Goal: Task Accomplishment & Management: Manage account settings

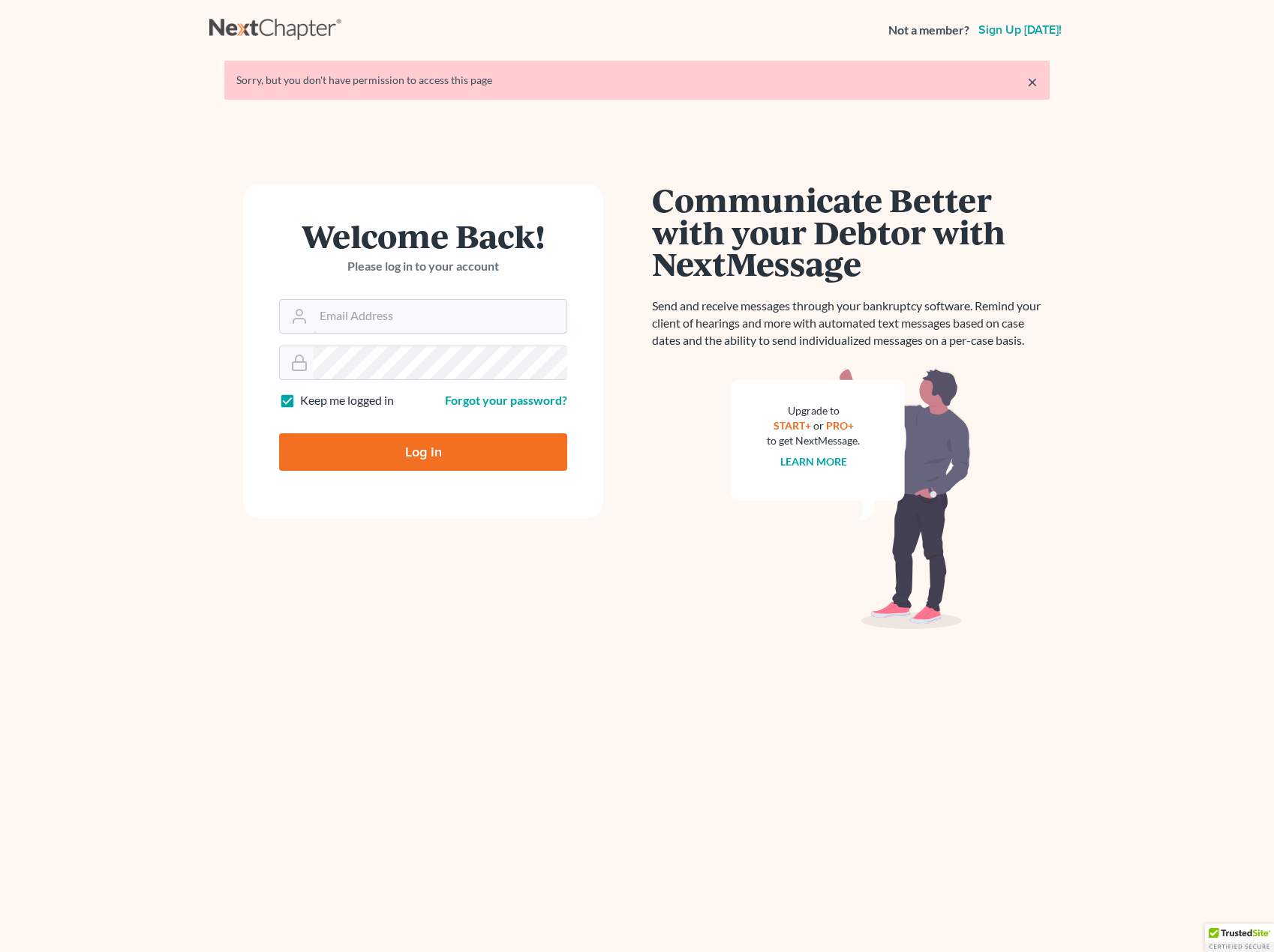
type input "[EMAIL_ADDRESS][DOMAIN_NAME]"
click at [374, 459] on input "Log In" at bounding box center [422, 452] width 288 height 37
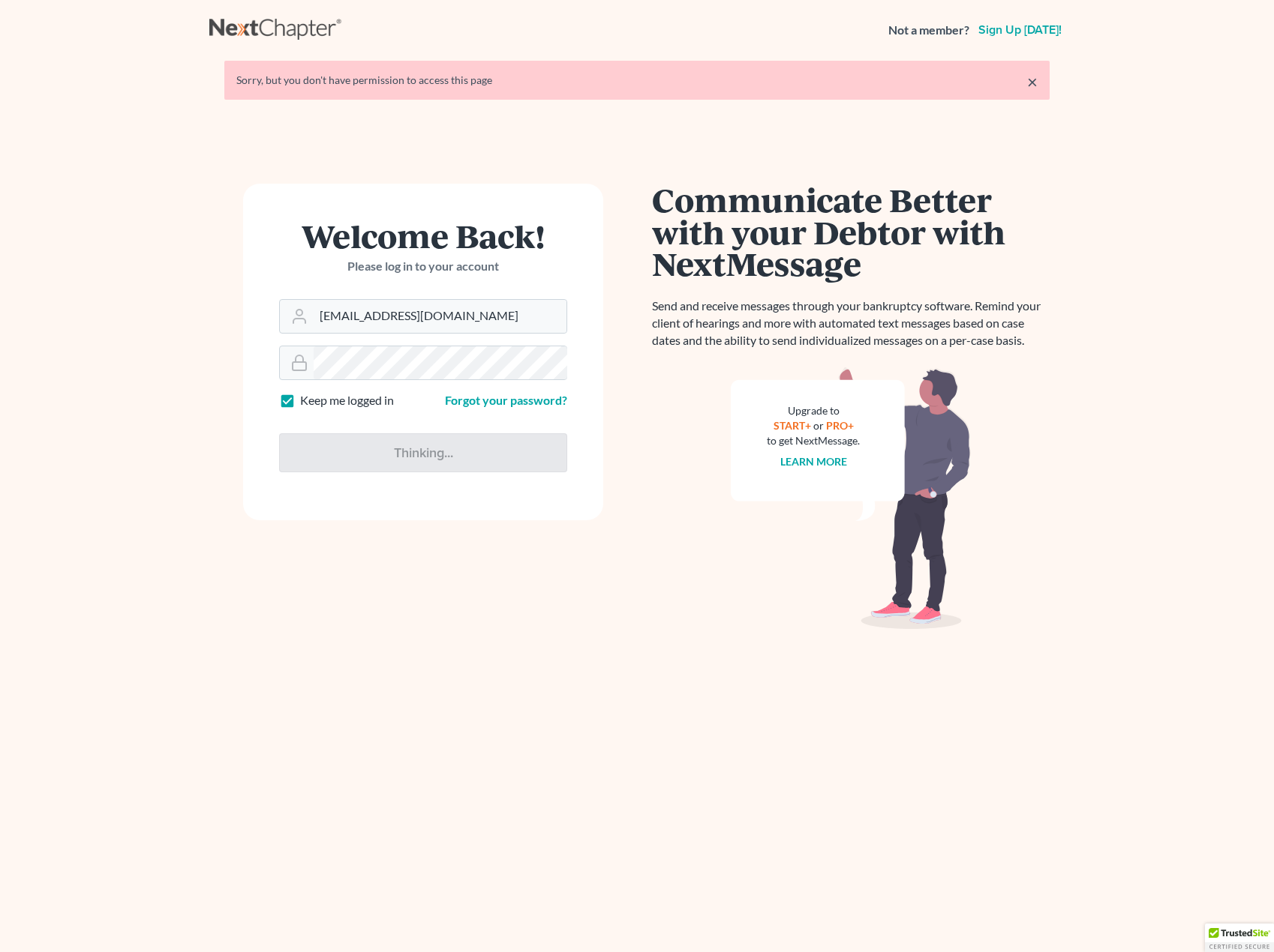
type input "Thinking..."
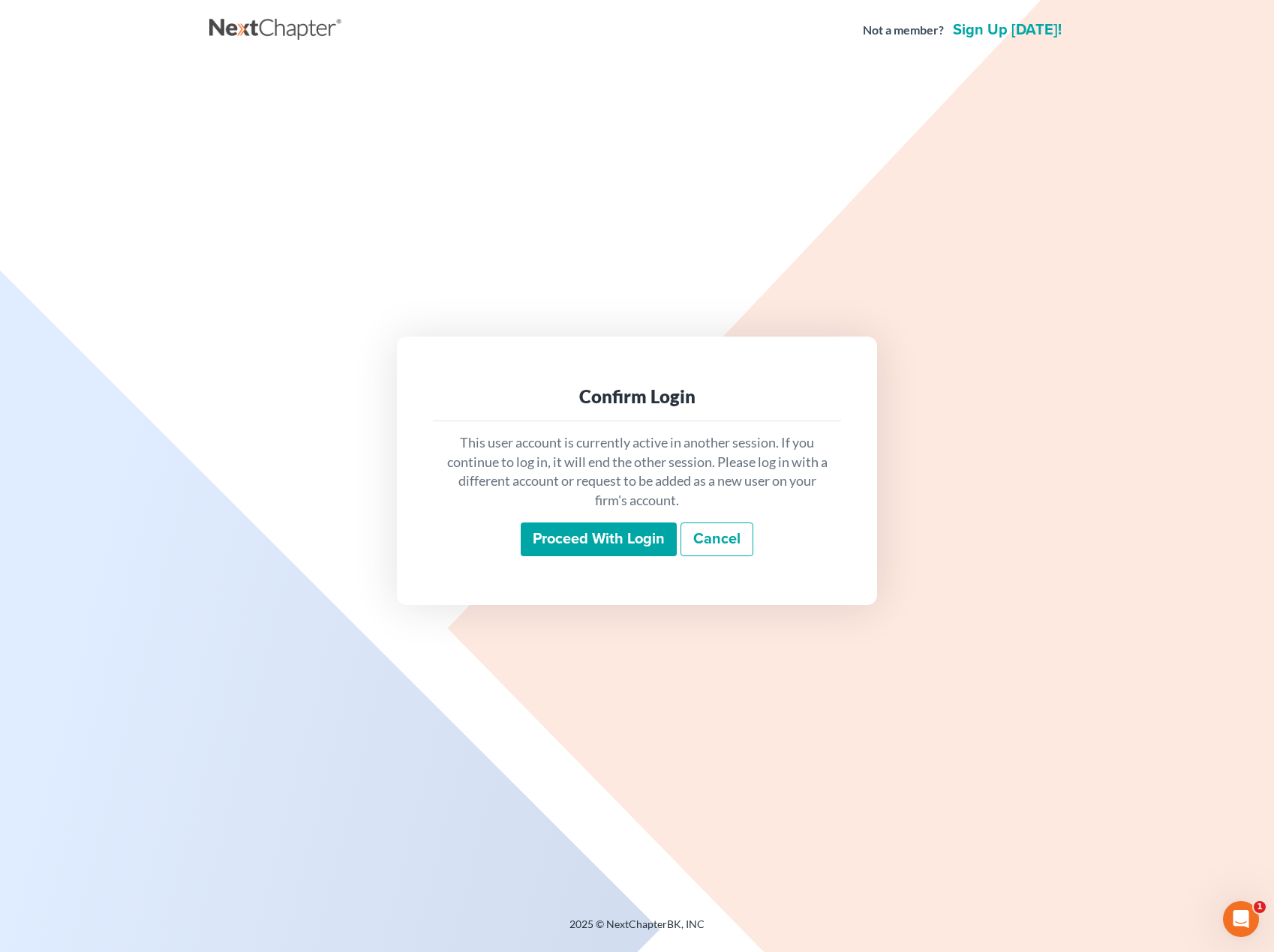
drag, startPoint x: 630, startPoint y: 540, endPoint x: 567, endPoint y: 473, distance: 92.0
click at [625, 539] on input "Proceed with login" at bounding box center [598, 539] width 156 height 34
